Goal: Check status: Check status

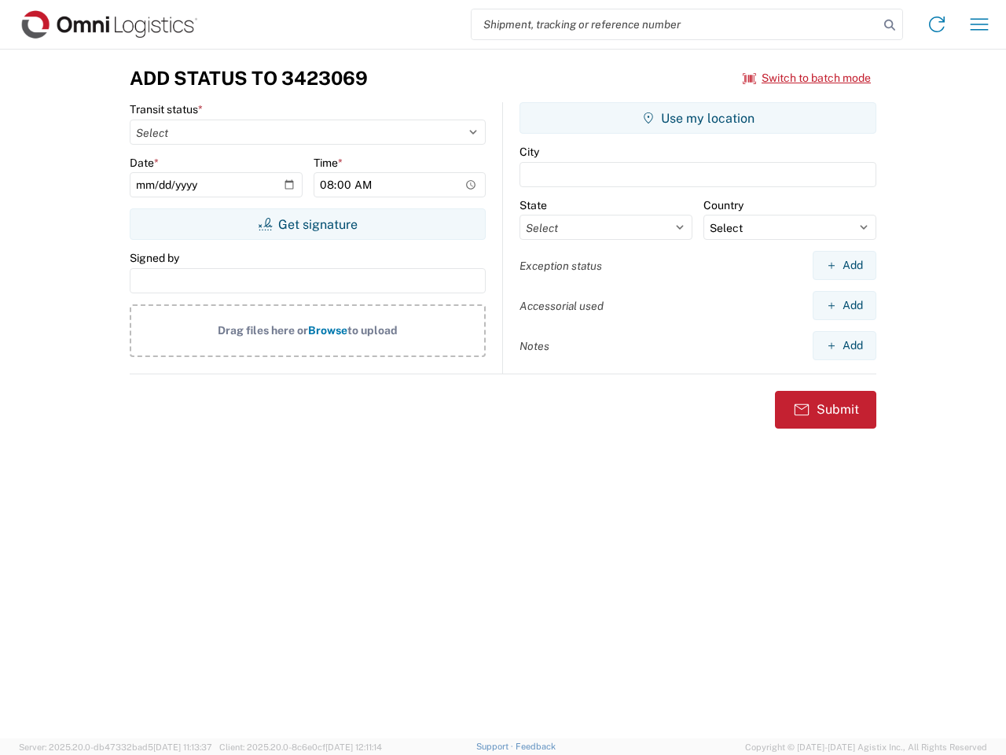
click at [675, 24] on input "search" at bounding box center [675, 24] width 407 height 30
click at [890, 25] on icon at bounding box center [890, 25] width 22 height 22
click at [937, 24] on icon at bounding box center [936, 24] width 25 height 25
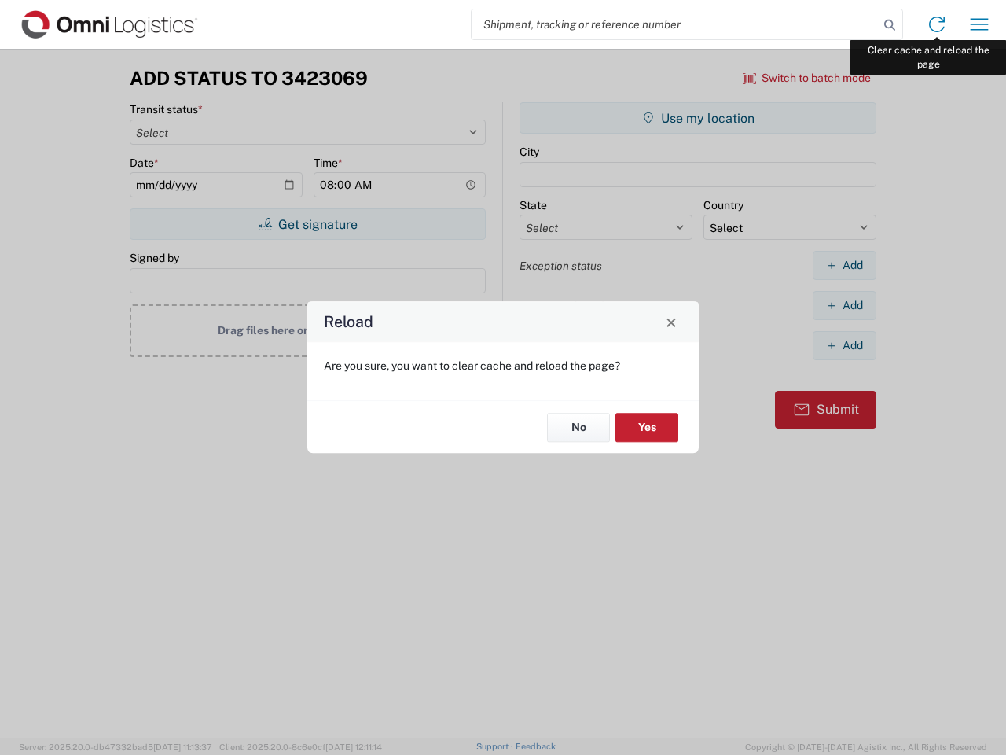
click at [979, 24] on div "Reload Are you sure, you want to clear cache and reload the page? No Yes" at bounding box center [503, 377] width 1006 height 755
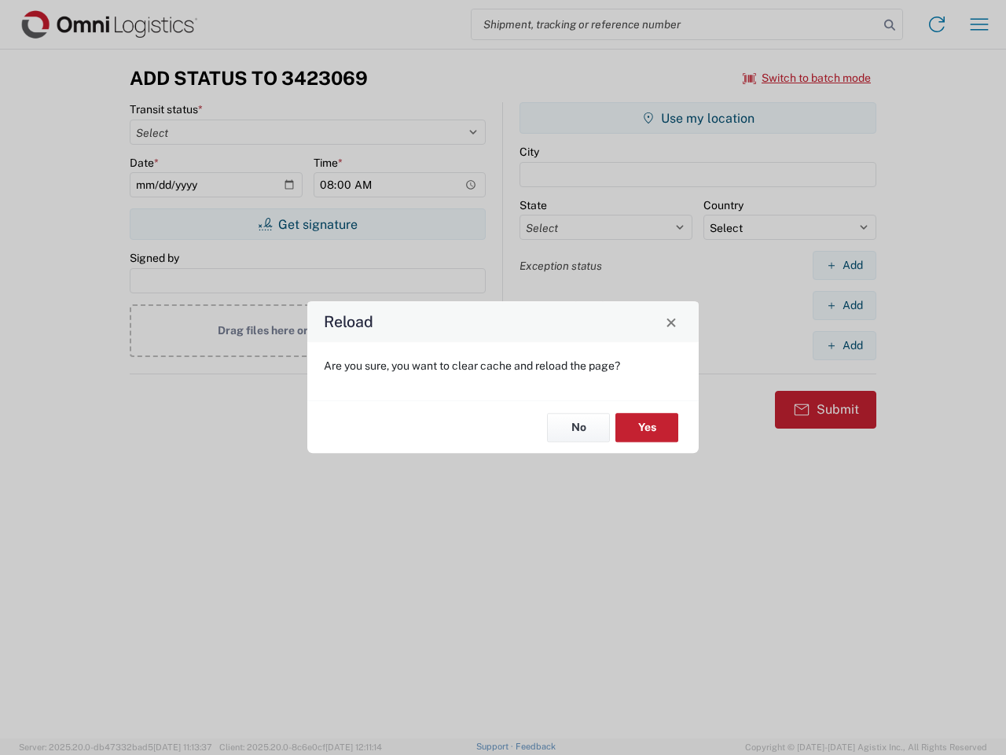
click at [807, 78] on div "Reload Are you sure, you want to clear cache and reload the page? No Yes" at bounding box center [503, 377] width 1006 height 755
click at [307, 224] on div "Reload Are you sure, you want to clear cache and reload the page? No Yes" at bounding box center [503, 377] width 1006 height 755
click at [698, 118] on div "Reload Are you sure, you want to clear cache and reload the page? No Yes" at bounding box center [503, 377] width 1006 height 755
click at [844, 265] on div "Reload Are you sure, you want to clear cache and reload the page? No Yes" at bounding box center [503, 377] width 1006 height 755
click at [844, 305] on div "Reload Are you sure, you want to clear cache and reload the page? No Yes" at bounding box center [503, 377] width 1006 height 755
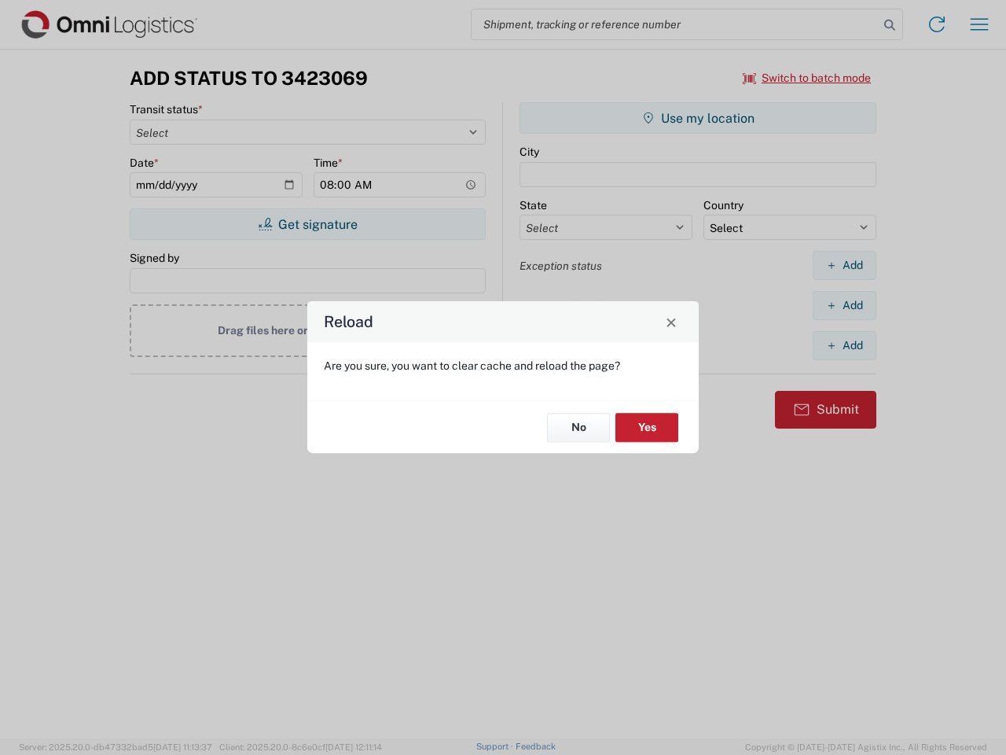
click at [844, 345] on div "Reload Are you sure, you want to clear cache and reload the page? No Yes" at bounding box center [503, 377] width 1006 height 755
